Goal: Task Accomplishment & Management: Complete application form

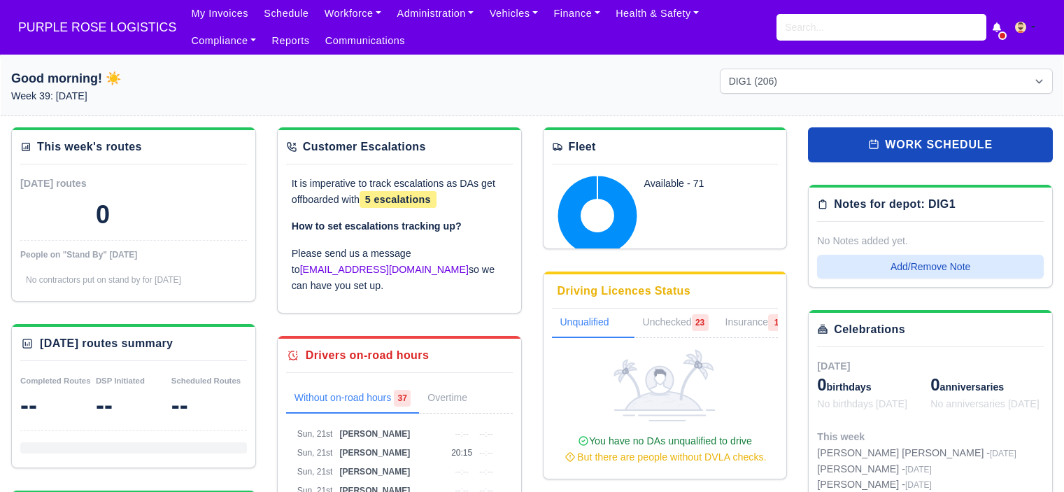
click at [836, 31] on input "search" at bounding box center [881, 27] width 210 height 27
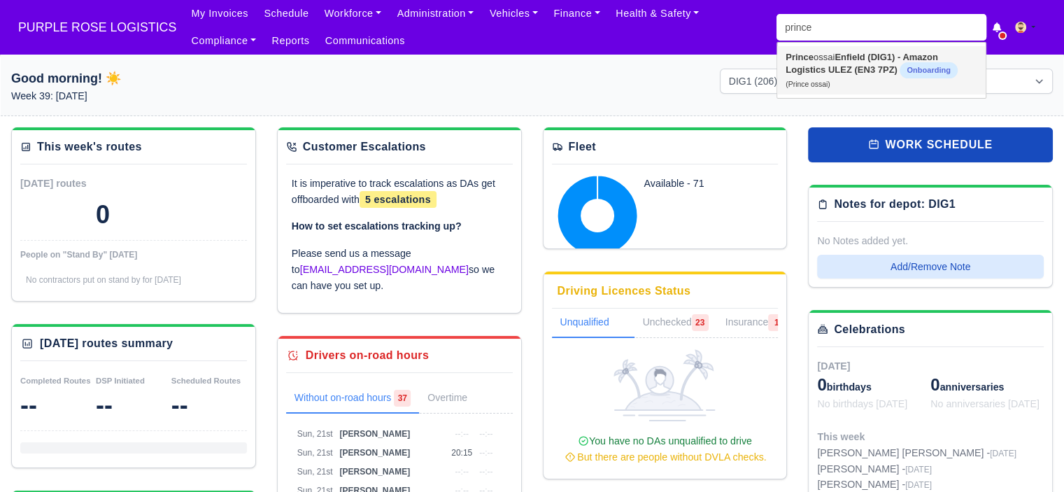
click at [879, 72] on strong "Enfield (DIG1) - Amazon Logistics ULEZ (EN3 7PZ)" at bounding box center [862, 63] width 152 height 23
type input "Prince ossai"
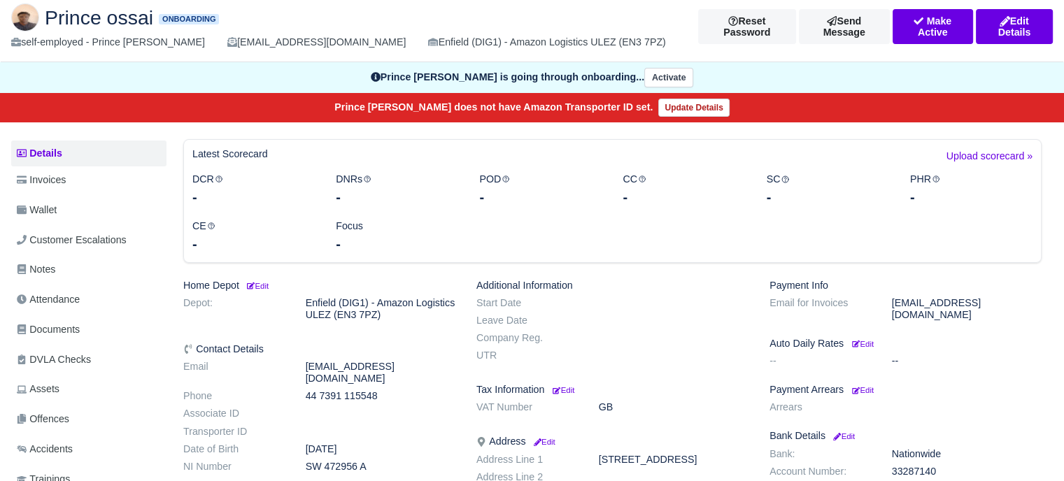
scroll to position [210, 0]
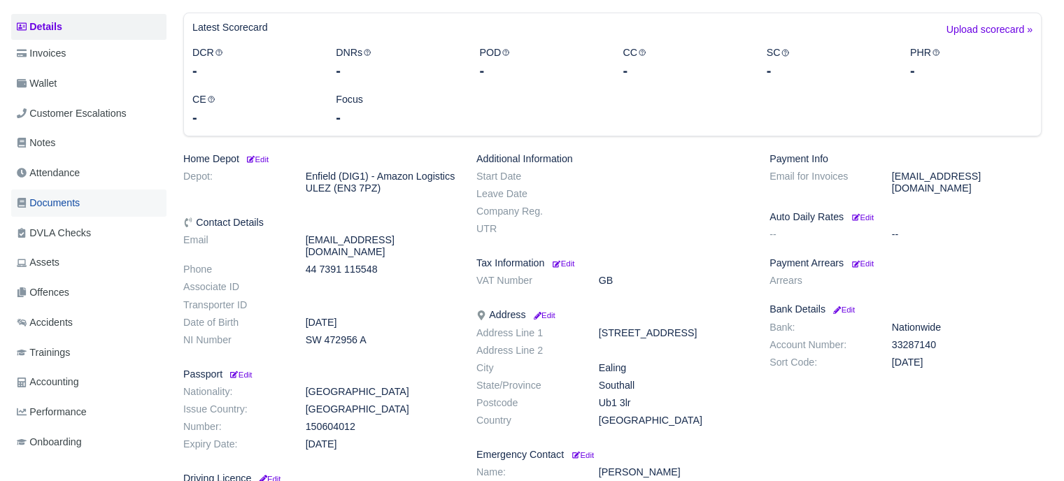
click at [71, 191] on link "Documents" at bounding box center [88, 203] width 155 height 27
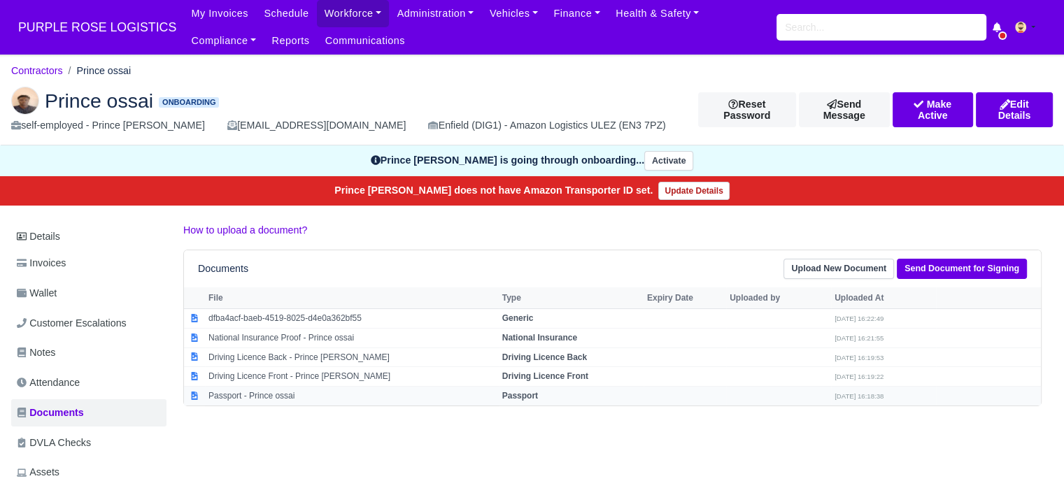
click at [473, 388] on td "Passport - Prince ossai" at bounding box center [352, 396] width 294 height 19
select select "passport"
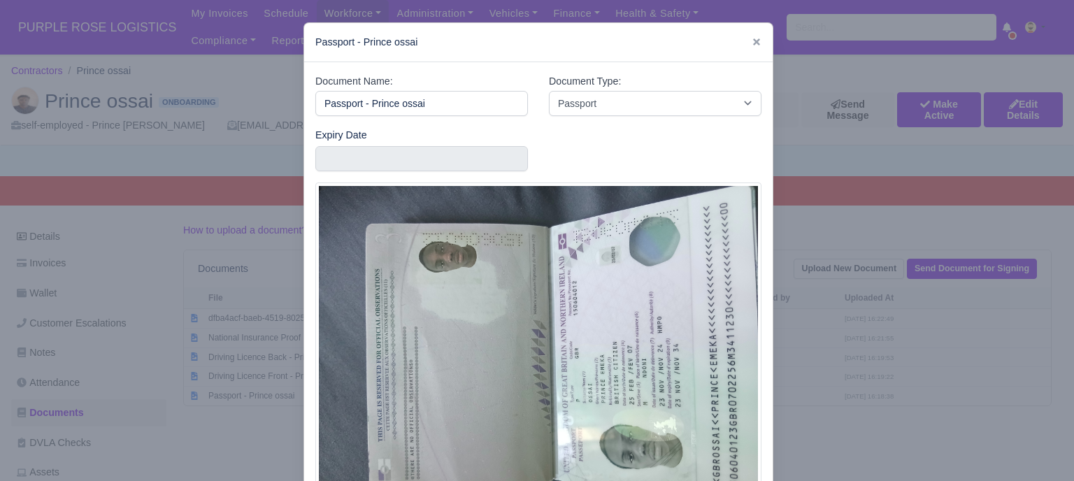
click at [842, 310] on div at bounding box center [537, 240] width 1074 height 481
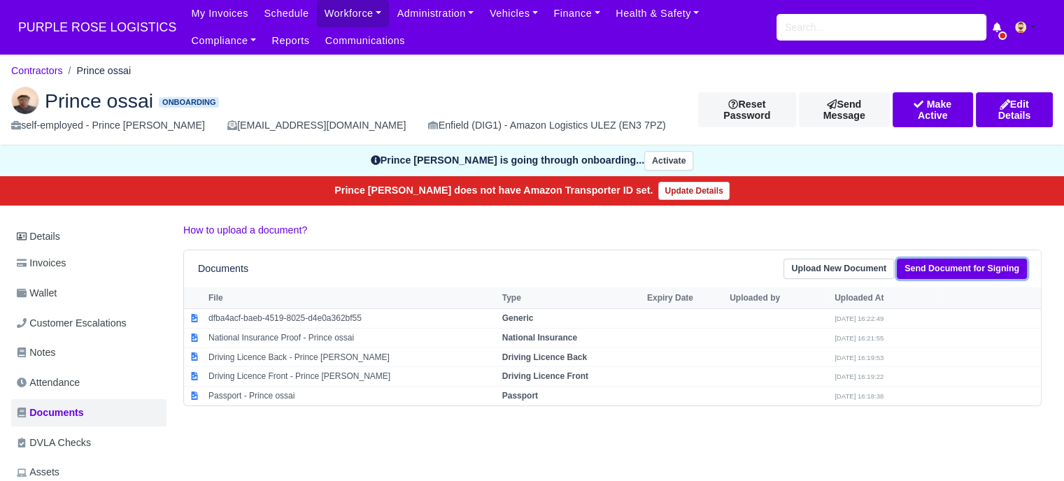
click at [969, 270] on link "Send Document for Signing" at bounding box center [962, 269] width 130 height 20
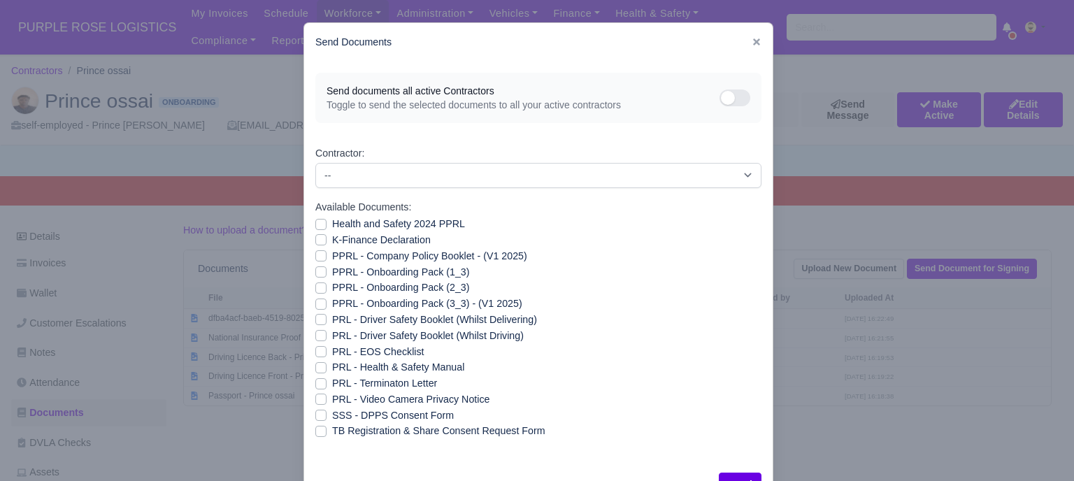
click at [392, 227] on label "Health and Safety 2024 PPRL" at bounding box center [398, 224] width 133 height 16
click at [327, 227] on input "Health and Safety 2024 PPRL" at bounding box center [320, 221] width 11 height 11
checkbox input "true"
drag, startPoint x: 385, startPoint y: 241, endPoint x: 384, endPoint y: 250, distance: 9.1
click at [385, 244] on label "K-Finance Declaration" at bounding box center [381, 240] width 99 height 16
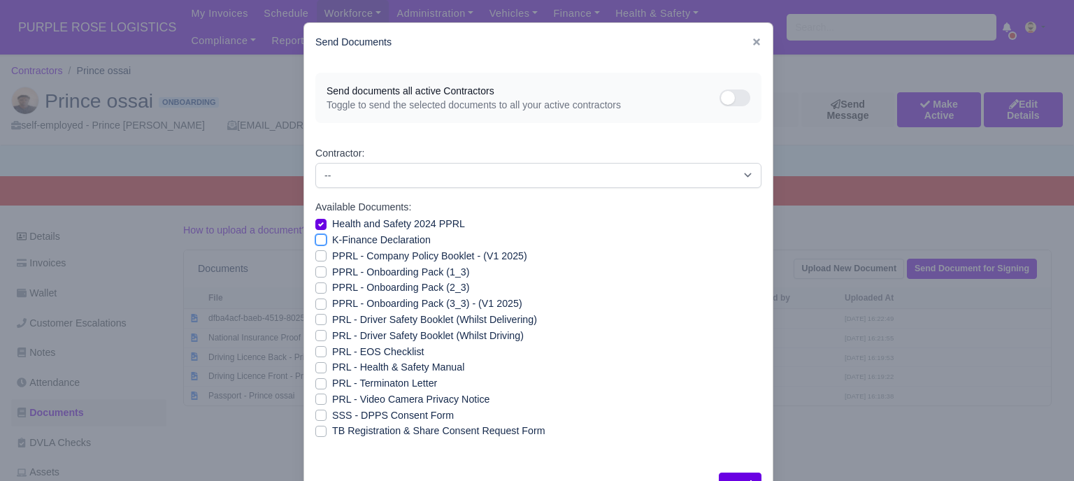
click at [327, 243] on input "K-Finance Declaration" at bounding box center [320, 237] width 11 height 11
checkbox input "true"
drag, startPoint x: 381, startPoint y: 260, endPoint x: 378, endPoint y: 273, distance: 13.7
click at [381, 260] on label "PPRL - Company Policy Booklet - (V1 2025)" at bounding box center [429, 256] width 195 height 16
click at [327, 260] on input "PPRL - Company Policy Booklet - (V1 2025)" at bounding box center [320, 253] width 11 height 11
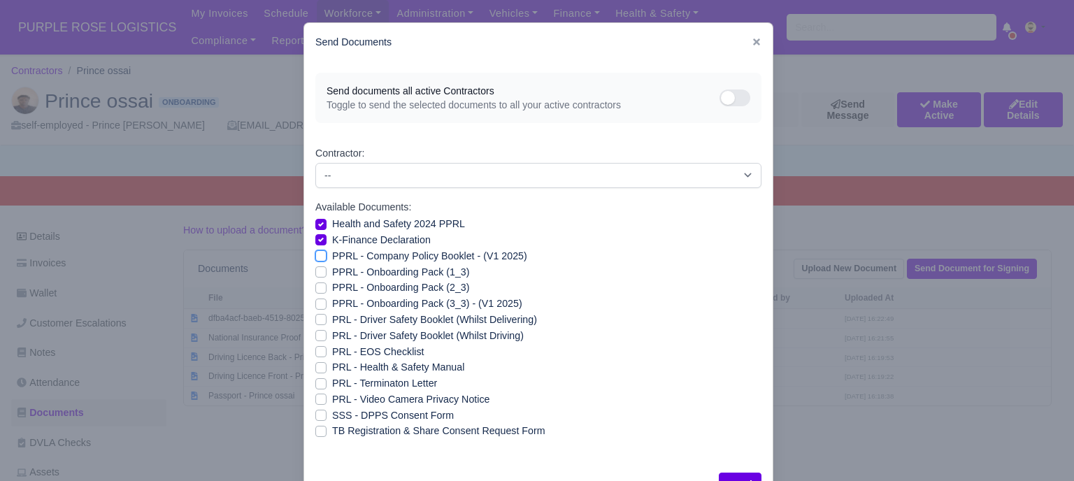
checkbox input "true"
drag, startPoint x: 378, startPoint y: 274, endPoint x: 377, endPoint y: 285, distance: 10.5
click at [378, 275] on label "PPRL - Onboarding Pack (1_3)" at bounding box center [400, 272] width 137 height 16
click at [327, 275] on input "PPRL - Onboarding Pack (1_3)" at bounding box center [320, 269] width 11 height 11
checkbox input "true"
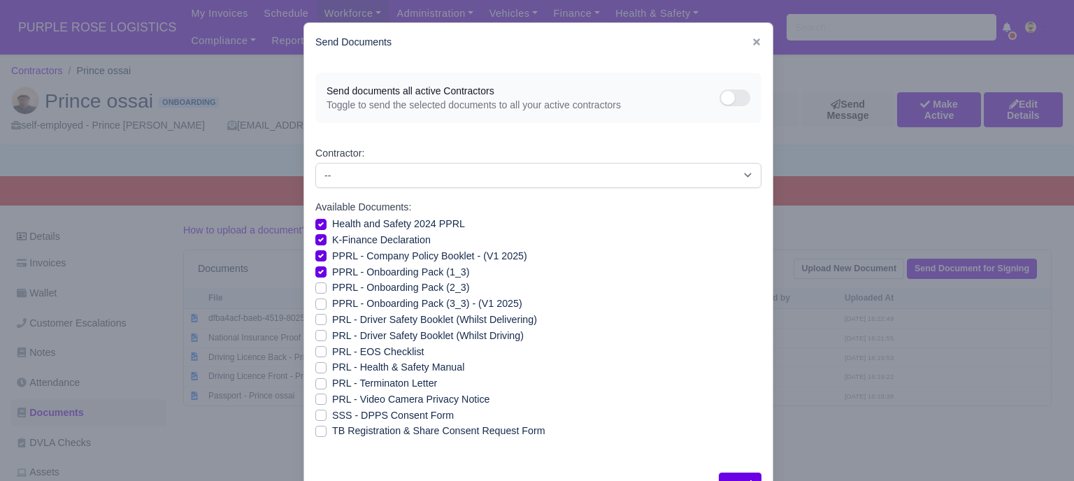
click at [377, 292] on label "PPRL - Onboarding Pack (2_3)" at bounding box center [400, 288] width 137 height 16
click at [327, 291] on input "PPRL - Onboarding Pack (2_3)" at bounding box center [320, 285] width 11 height 11
checkbox input "true"
click at [377, 307] on label "PPRL - Onboarding Pack (3_3) - (V1 2025)" at bounding box center [427, 304] width 190 height 16
click at [327, 307] on input "PPRL - Onboarding Pack (3_3) - (V1 2025)" at bounding box center [320, 301] width 11 height 11
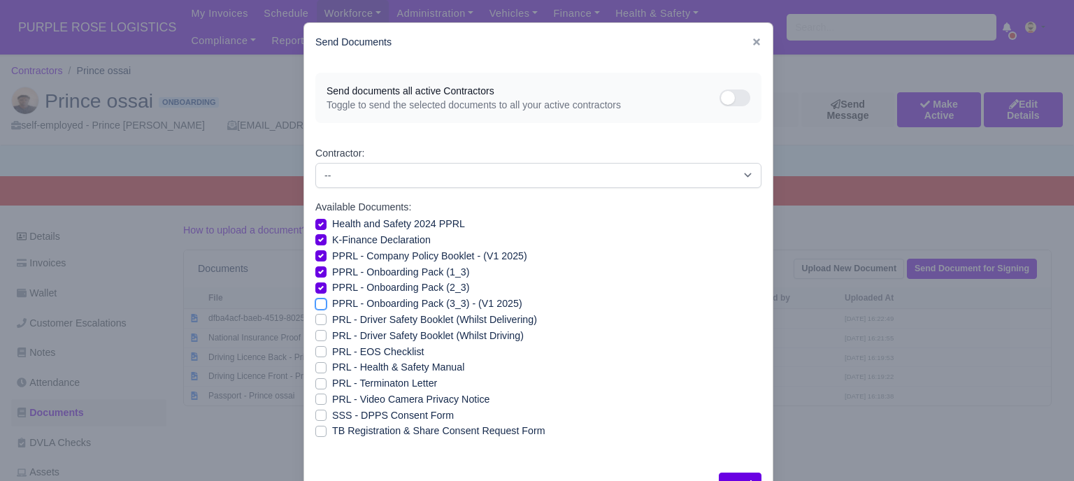
checkbox input "true"
drag, startPoint x: 349, startPoint y: 366, endPoint x: 349, endPoint y: 387, distance: 21.0
click at [349, 367] on label "PRL - Health & Safety Manual" at bounding box center [398, 368] width 132 height 16
click at [327, 367] on input "PRL - Health & Safety Manual" at bounding box center [320, 365] width 11 height 11
checkbox input "true"
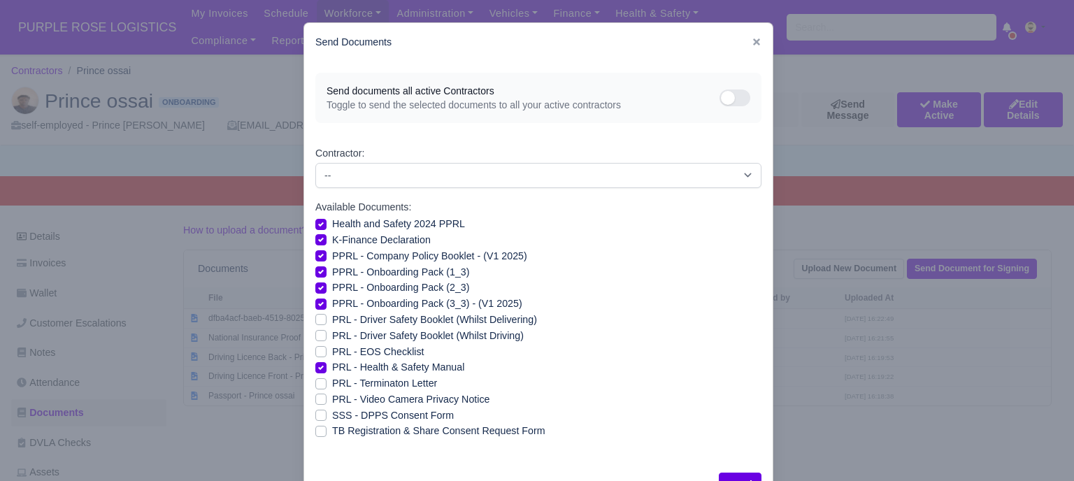
drag, startPoint x: 358, startPoint y: 399, endPoint x: 499, endPoint y: 439, distance: 146.6
click at [359, 399] on label "PRL - Video Camera Privacy Notice" at bounding box center [410, 400] width 157 height 16
click at [327, 399] on input "PRL - Video Camera Privacy Notice" at bounding box center [320, 397] width 11 height 11
checkbox input "true"
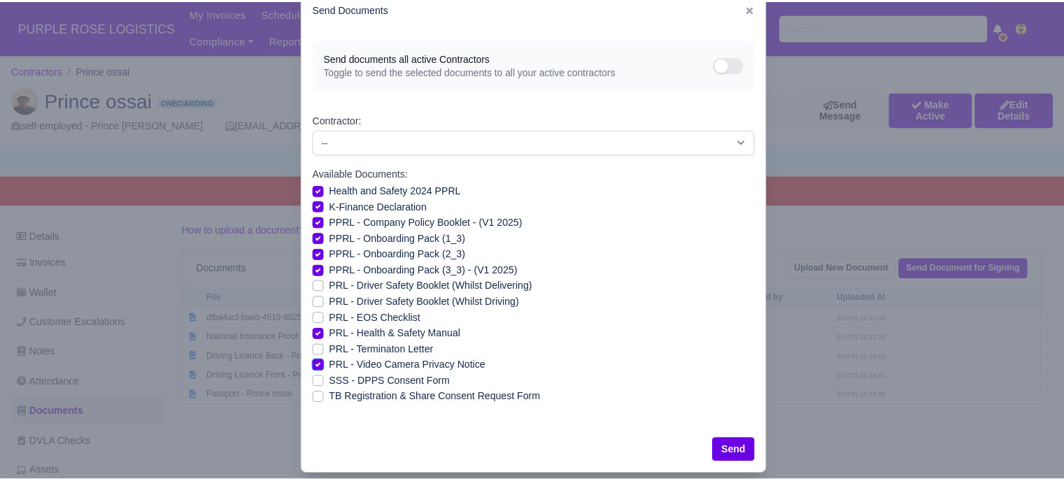
scroll to position [50, 0]
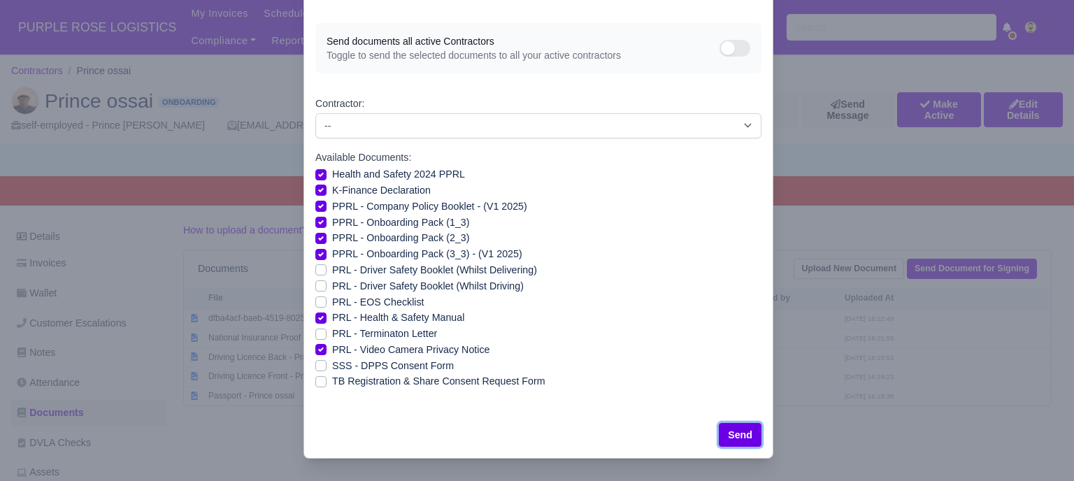
click at [725, 439] on button "Send" at bounding box center [740, 435] width 43 height 24
